Goal: Communication & Community: Answer question/provide support

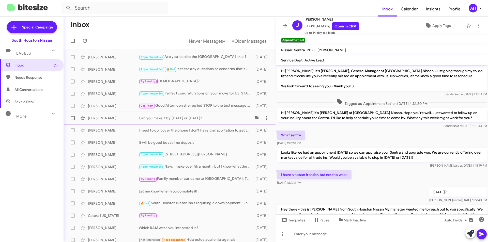
scroll to position [61, 0]
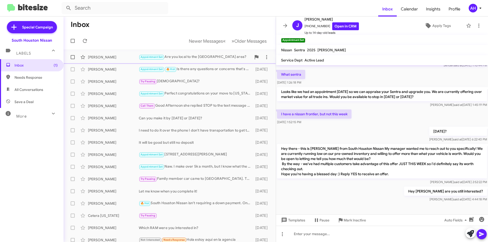
click at [145, 57] on span "Appointment Set" at bounding box center [152, 56] width 22 height 3
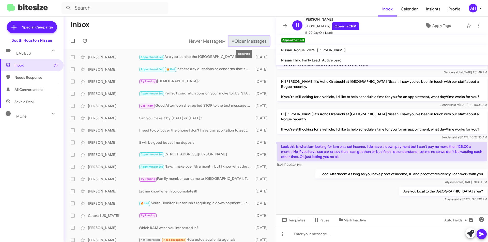
click at [245, 42] on span "Older Messages" at bounding box center [250, 41] width 32 height 6
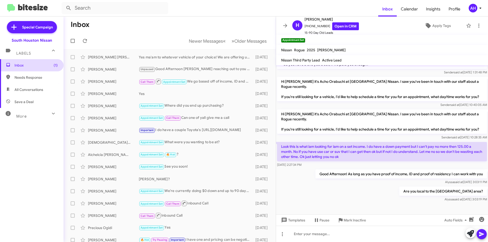
click at [39, 67] on span "Inbox (1)" at bounding box center [35, 65] width 43 height 5
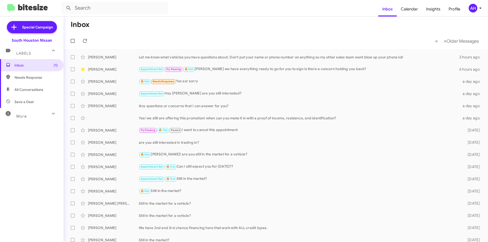
click at [37, 76] on span "Needs Response" at bounding box center [35, 77] width 43 height 5
type input "in:needs-response"
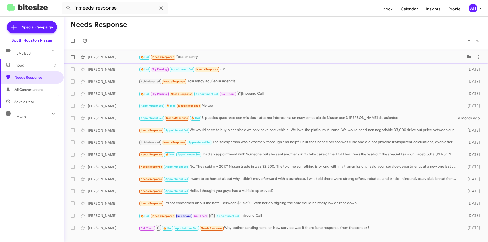
click at [116, 56] on div "[PERSON_NAME]" at bounding box center [113, 57] width 51 height 5
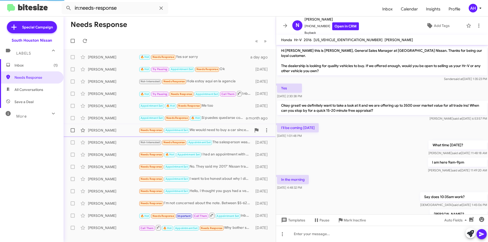
scroll to position [36, 0]
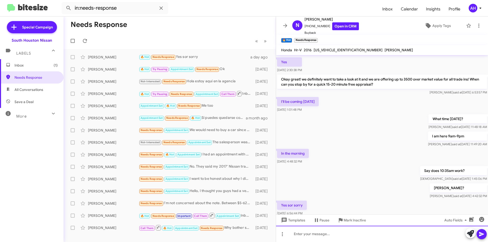
click at [327, 237] on div at bounding box center [382, 234] width 212 height 16
click at [481, 233] on icon at bounding box center [481, 234] width 5 height 4
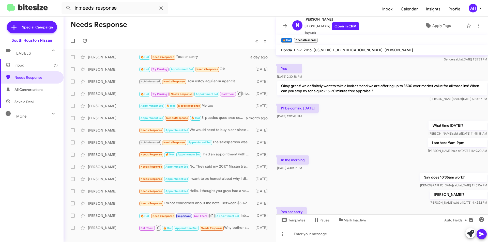
scroll to position [65, 0]
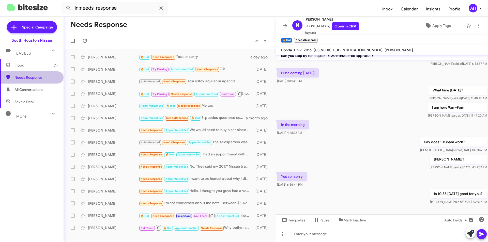
click at [36, 80] on span "Needs Response" at bounding box center [32, 77] width 64 height 12
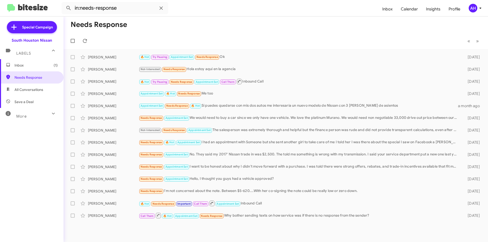
click at [18, 63] on span "Inbox (1)" at bounding box center [35, 65] width 43 height 5
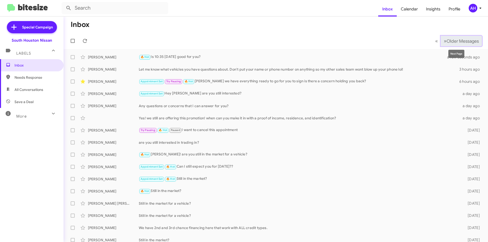
click at [447, 39] on span "Older Messages" at bounding box center [463, 41] width 32 height 6
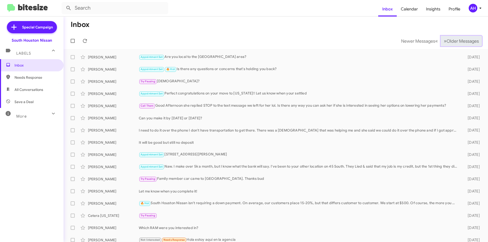
click at [447, 39] on span "Older Messages" at bounding box center [463, 41] width 32 height 6
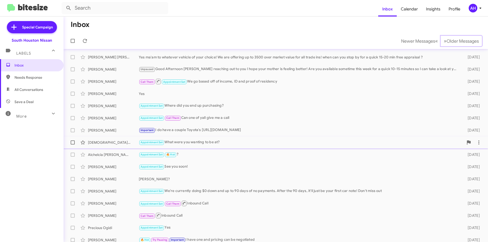
scroll to position [53, 0]
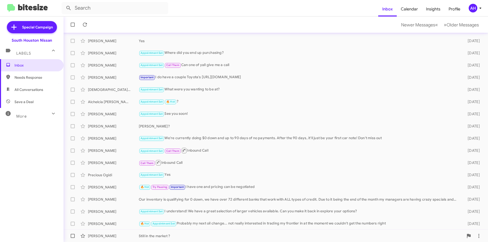
click at [187, 234] on div "Still in the market ?" at bounding box center [301, 236] width 325 height 5
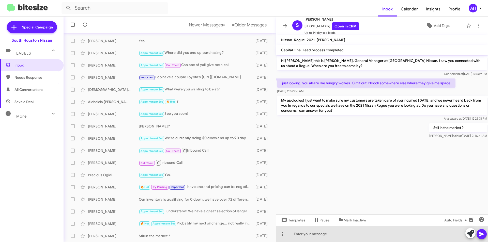
click at [316, 234] on div at bounding box center [382, 234] width 212 height 16
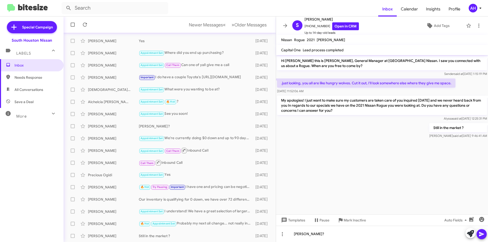
click at [482, 234] on icon at bounding box center [482, 234] width 6 height 6
click at [111, 225] on div "[PERSON_NAME]" at bounding box center [113, 223] width 51 height 5
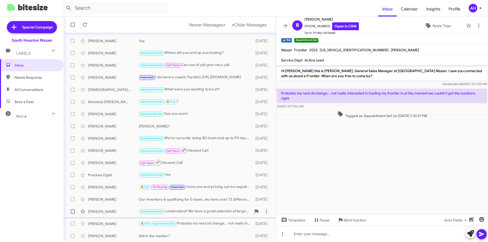
click at [119, 213] on div "[PERSON_NAME]" at bounding box center [113, 211] width 51 height 5
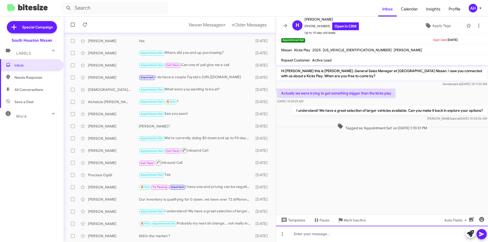
click at [327, 236] on div at bounding box center [382, 234] width 212 height 16
click at [344, 24] on link "Open in CRM" at bounding box center [345, 26] width 27 height 8
click at [111, 202] on div "[PERSON_NAME] Our inventory is qualifying for 0 down, we have over 72 different…" at bounding box center [170, 199] width 204 height 10
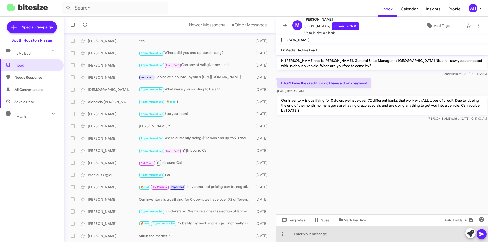
click at [305, 234] on div at bounding box center [382, 234] width 212 height 16
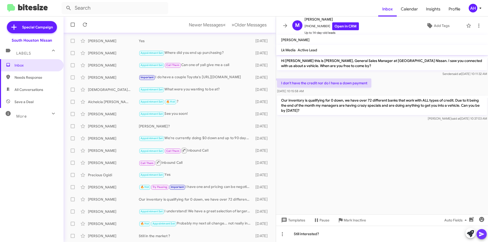
click at [479, 238] on span at bounding box center [482, 234] width 6 height 10
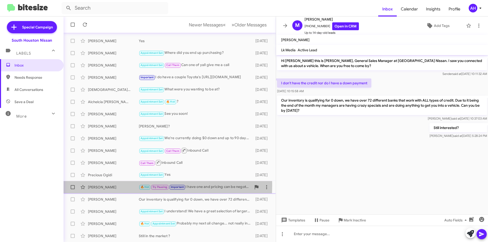
click at [112, 186] on div "[PERSON_NAME]" at bounding box center [113, 187] width 51 height 5
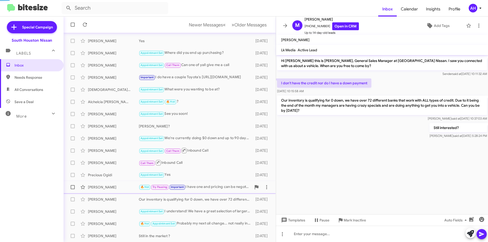
scroll to position [13, 0]
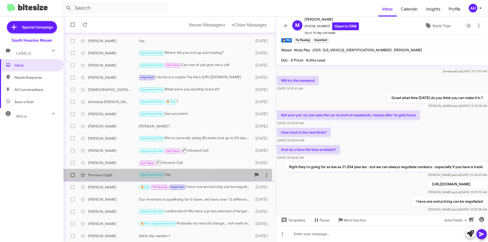
click at [112, 177] on div "Precious Ogidi" at bounding box center [113, 175] width 51 height 5
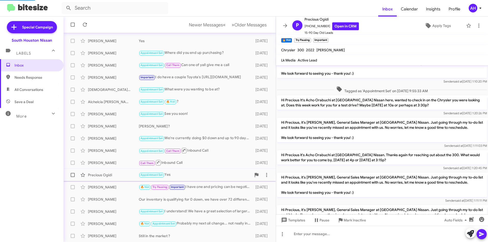
scroll to position [96, 0]
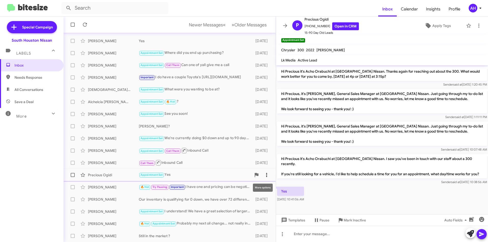
click at [264, 177] on icon at bounding box center [267, 175] width 6 height 6
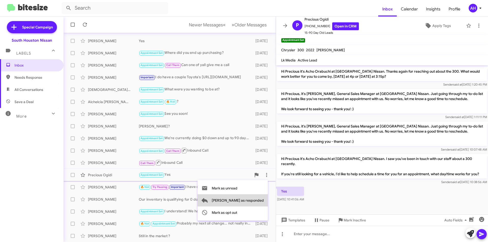
click at [255, 203] on span "[PERSON_NAME] as responded" at bounding box center [238, 200] width 52 height 12
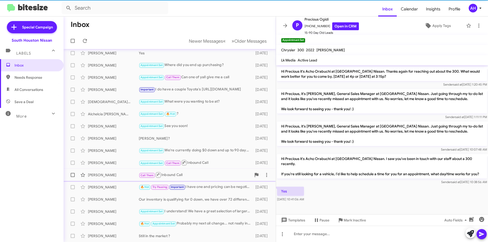
scroll to position [41, 0]
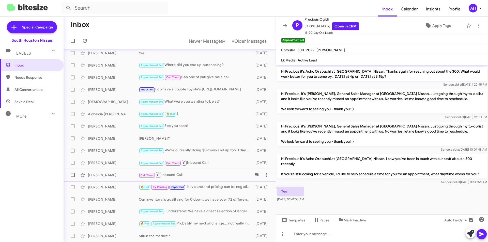
click at [114, 177] on div "[PERSON_NAME]" at bounding box center [113, 175] width 51 height 5
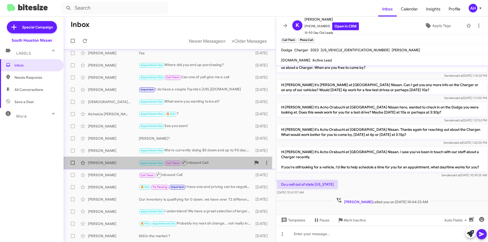
click at [111, 160] on div "[PERSON_NAME] Appointment Set Call Them Inbound Call [DATE]" at bounding box center [170, 163] width 204 height 10
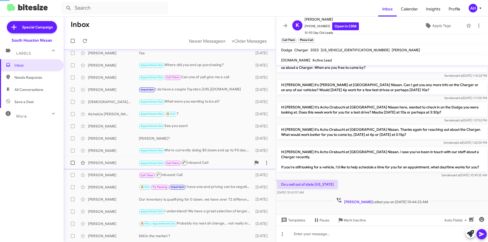
scroll to position [11, 0]
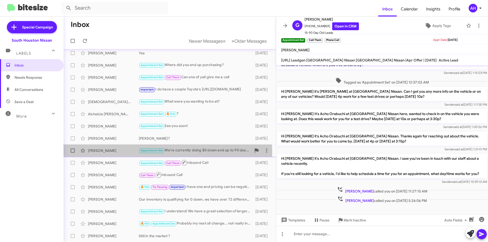
click at [112, 152] on div "[PERSON_NAME]" at bounding box center [113, 150] width 51 height 5
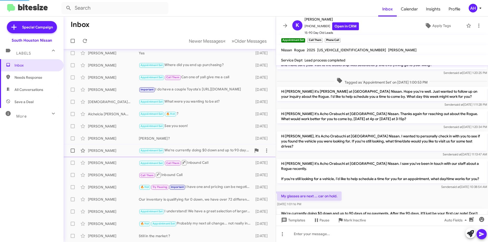
scroll to position [32, 0]
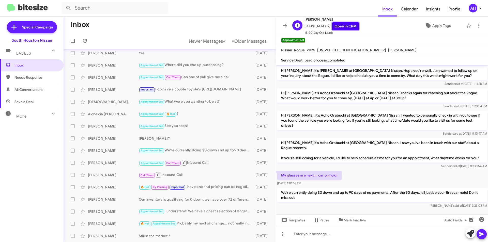
click at [348, 30] on link "Open in CRM" at bounding box center [345, 26] width 27 height 8
